Goal: Task Accomplishment & Management: Complete application form

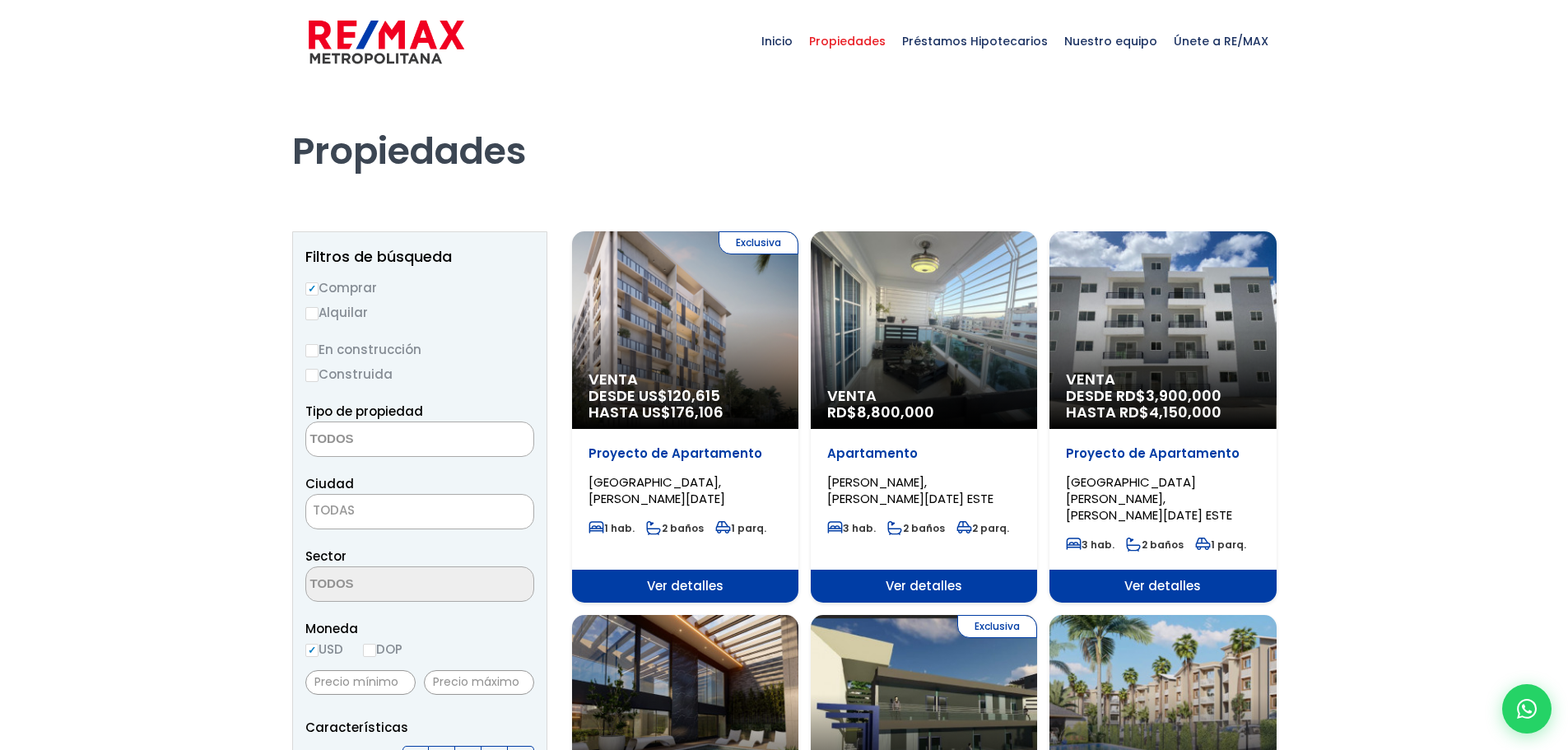
select select
click at [742, 405] on span "HASTA US$ 176,106" at bounding box center [684, 413] width 194 height 16
click at [701, 576] on span "Ver detalles" at bounding box center [684, 586] width 226 height 33
click at [701, 570] on span "Ver detalles" at bounding box center [684, 586] width 226 height 33
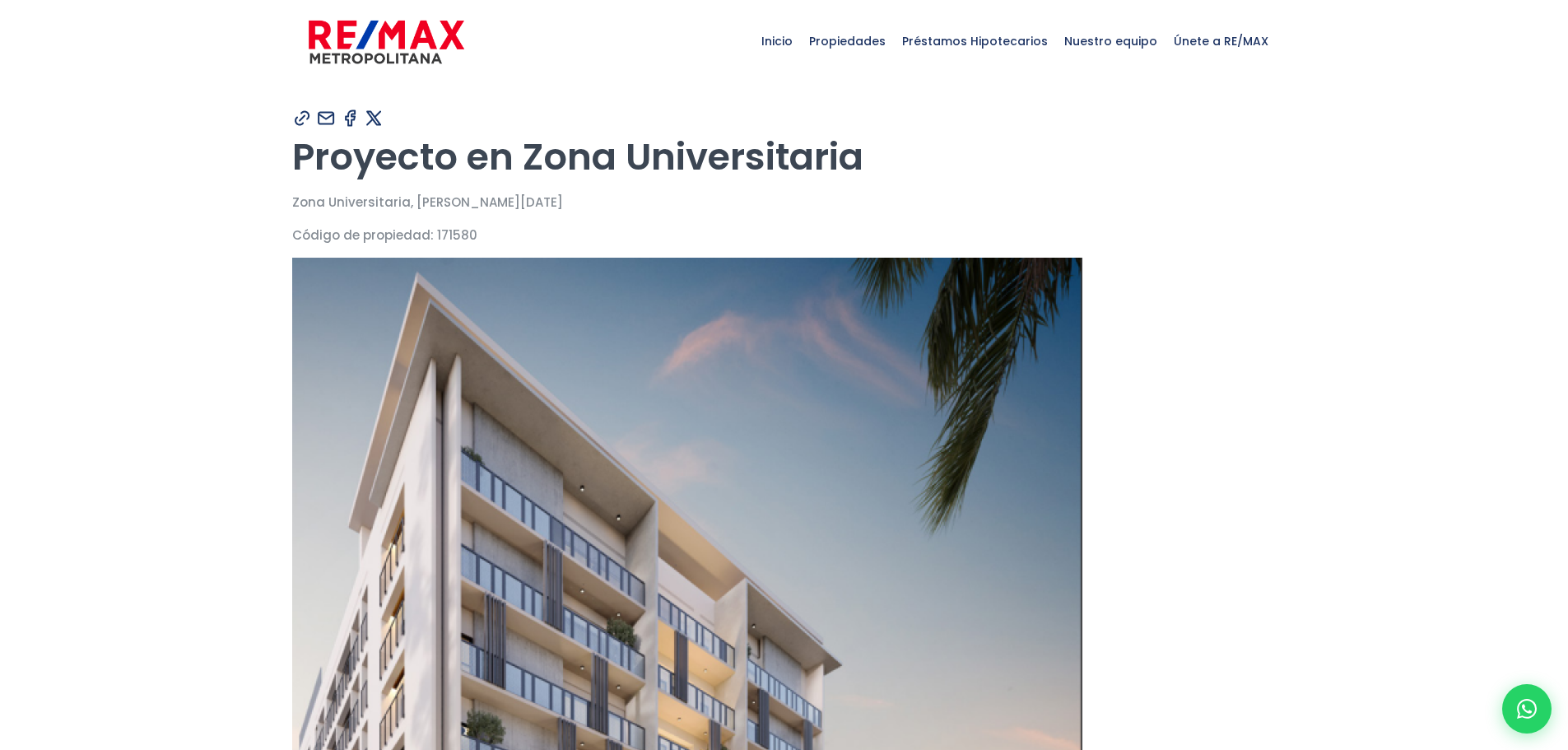
type input "[PERSON_NAME]"
type input "[EMAIL_ADDRESS][DOMAIN_NAME]"
type input "8295487085"
